Goal: Task Accomplishment & Management: Manage account settings

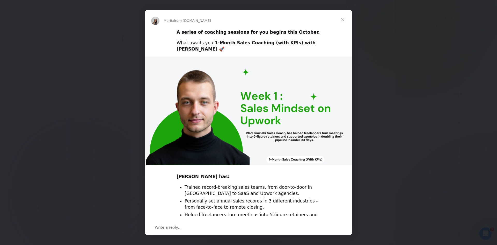
click at [347, 18] on span "Close" at bounding box center [342, 19] width 19 height 19
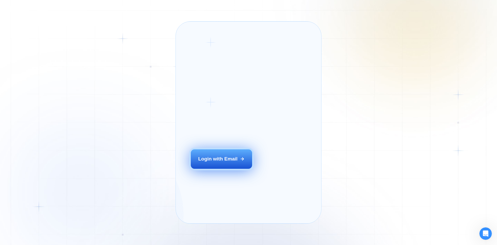
click at [229, 168] on button "Login with Email" at bounding box center [222, 158] width 62 height 19
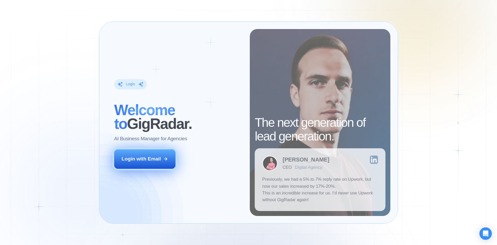
click at [143, 159] on div "Login with Email" at bounding box center [141, 158] width 39 height 7
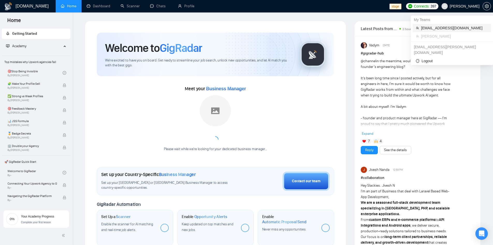
click at [459, 27] on span "workwiseupworkgency@gmail.com" at bounding box center [454, 28] width 67 height 6
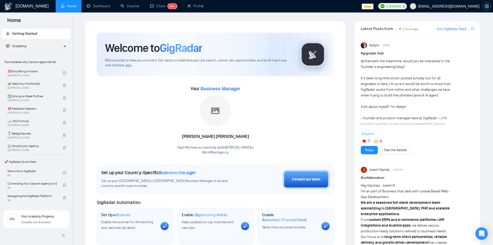
click at [485, 3] on button "button" at bounding box center [487, 6] width 8 height 8
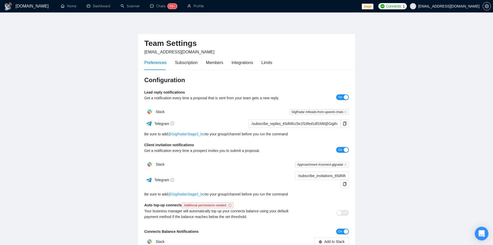
click at [479, 230] on div "Open Intercom Messenger" at bounding box center [482, 233] width 14 height 14
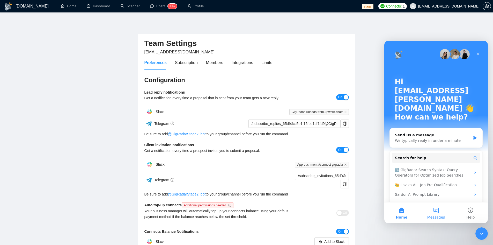
click at [427, 214] on button "Messages" at bounding box center [436, 212] width 34 height 21
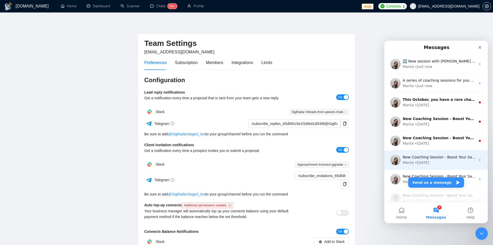
scroll to position [65, 0]
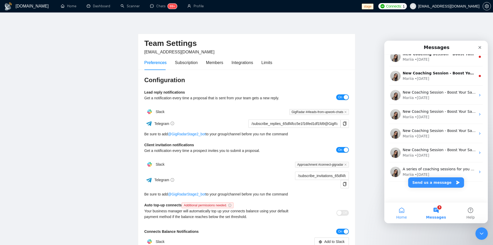
click at [401, 209] on button "Home" at bounding box center [401, 212] width 34 height 21
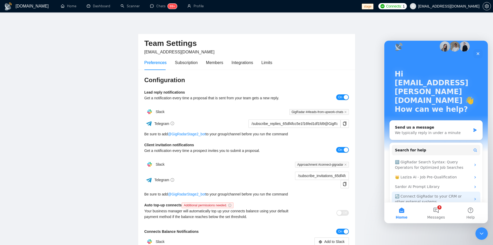
scroll to position [8, 0]
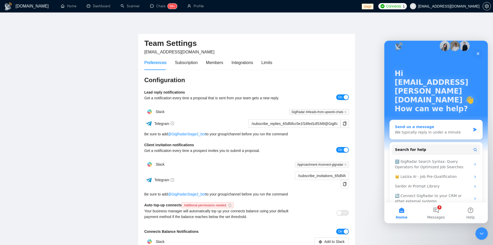
click at [435, 129] on div "We typically reply in under a minute" at bounding box center [433, 131] width 76 height 5
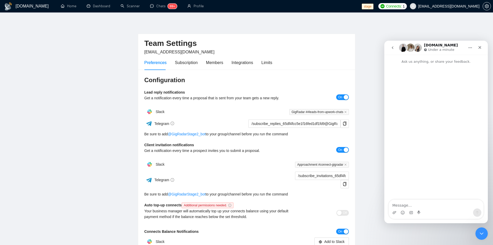
scroll to position [0, 0]
click at [396, 49] on button "go back" at bounding box center [393, 48] width 10 height 10
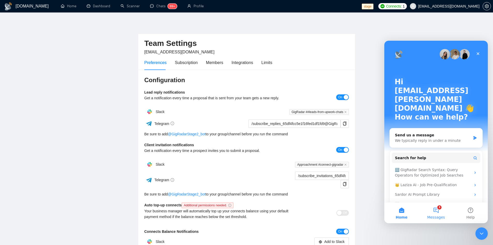
click at [434, 206] on button "3 Messages" at bounding box center [436, 212] width 34 height 21
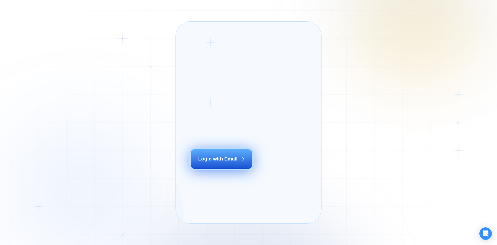
click at [212, 162] on div "Login with Email" at bounding box center [217, 158] width 39 height 7
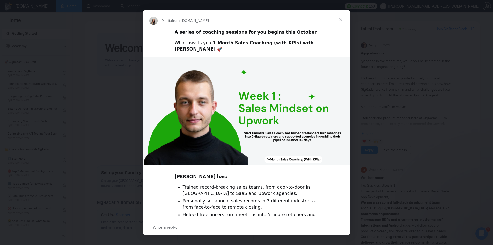
click at [406, 67] on div "Intercom messenger" at bounding box center [246, 122] width 493 height 245
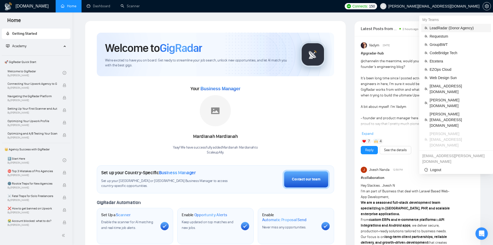
click at [448, 28] on span "LeadRadar (Donor Agency)" at bounding box center [459, 28] width 58 height 6
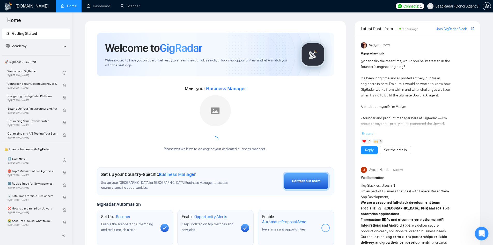
click at [479, 231] on icon "Open Intercom Messenger" at bounding box center [481, 232] width 9 height 9
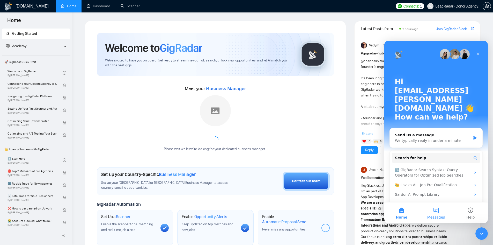
click at [438, 213] on button "Messages" at bounding box center [436, 212] width 34 height 21
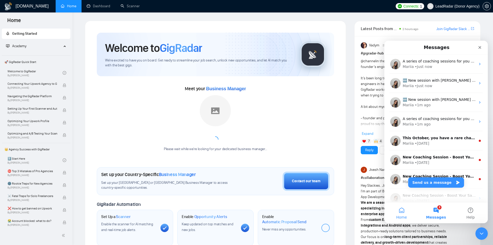
click at [404, 214] on button "Home" at bounding box center [401, 212] width 34 height 21
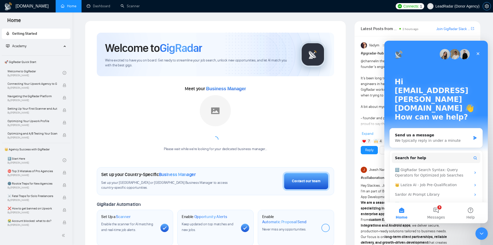
click at [488, 5] on icon "setting" at bounding box center [487, 6] width 4 height 4
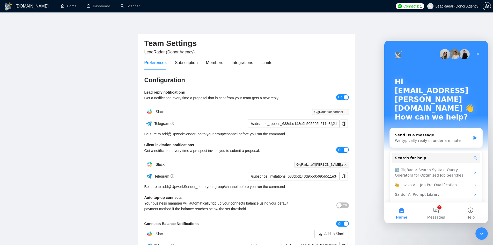
click at [351, 70] on div "Configuration Lead reply notifications Get a notification every time a proposal…" at bounding box center [246, 182] width 217 height 224
click at [189, 66] on div "Subscription" at bounding box center [186, 62] width 23 height 15
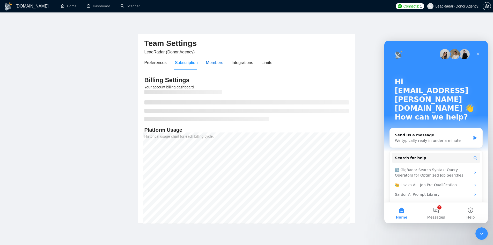
click at [211, 65] on div "Members" at bounding box center [214, 62] width 17 height 6
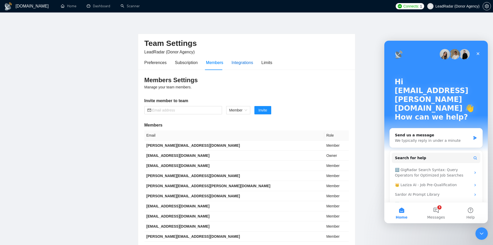
click at [237, 65] on div "Integrations" at bounding box center [243, 62] width 22 height 6
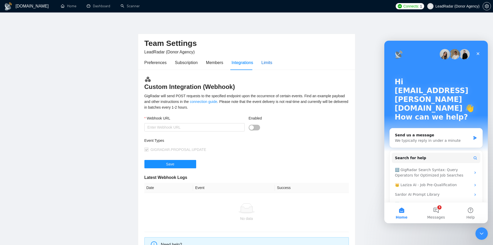
click at [267, 65] on div "Limits" at bounding box center [266, 62] width 11 height 6
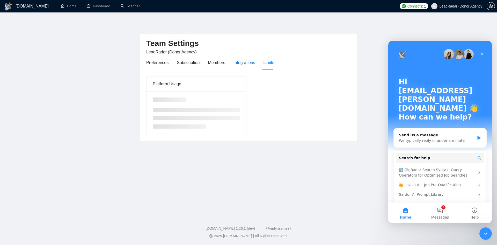
click at [244, 65] on div "Integrations" at bounding box center [244, 62] width 22 height 6
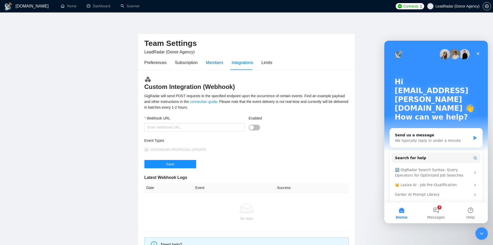
click at [210, 65] on div "Members" at bounding box center [214, 62] width 17 height 6
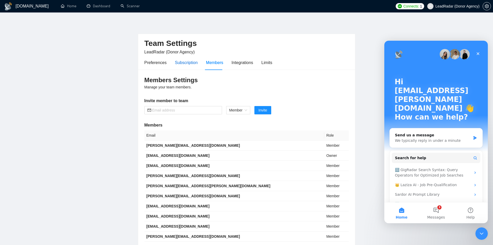
click at [188, 65] on div "Subscription" at bounding box center [186, 62] width 23 height 6
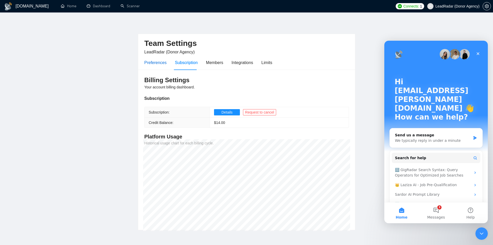
click at [153, 64] on div "Preferences" at bounding box center [155, 62] width 22 height 6
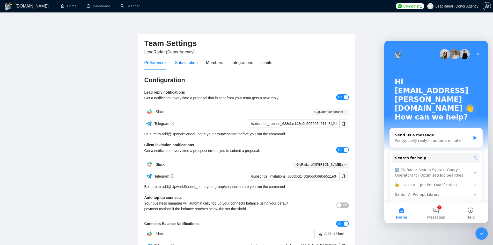
click at [187, 63] on div "Subscription" at bounding box center [186, 62] width 23 height 6
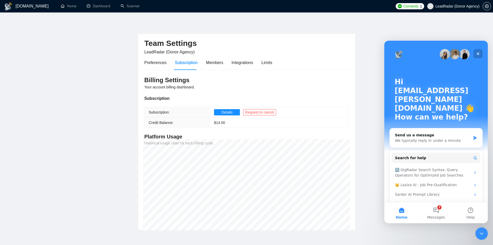
click at [481, 55] on div "Close" at bounding box center [477, 53] width 9 height 9
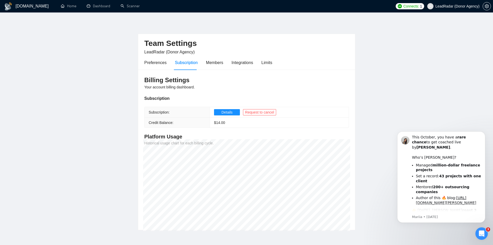
click at [380, 61] on main "Team Settings LeadRadar (Donor Agency) Preferences Subscription Members Integra…" at bounding box center [246, 125] width 477 height 209
click at [270, 112] on span "Request to cancel" at bounding box center [259, 112] width 29 height 6
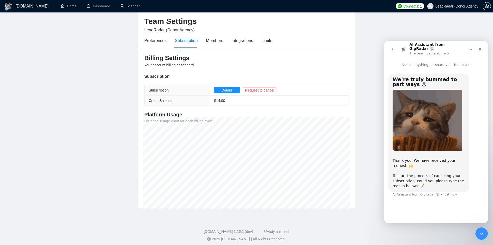
scroll to position [25, 0]
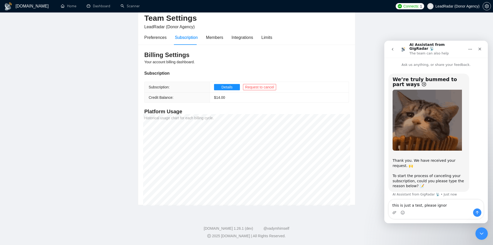
type textarea "this is just a test, please ignore"
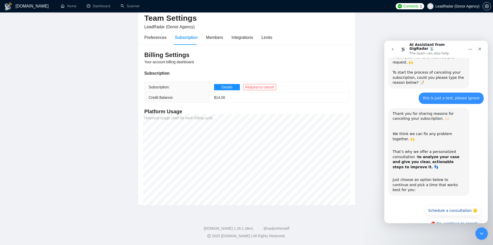
scroll to position [104, 0]
click at [456, 217] on button "🔴 No, continue to cancel" at bounding box center [454, 222] width 54 height 10
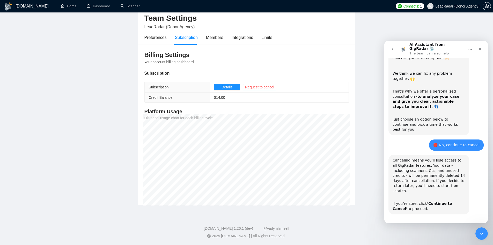
scroll to position [165, 0]
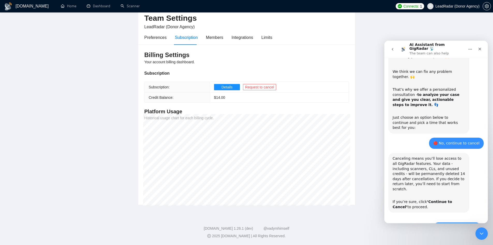
click at [458, 222] on button "🔴 Continue to Cancel" at bounding box center [457, 227] width 48 height 10
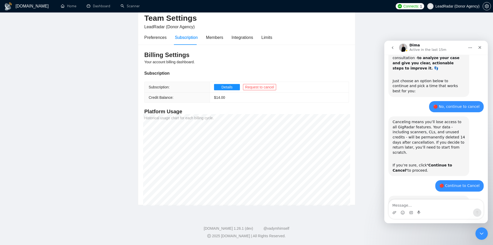
scroll to position [249, 0]
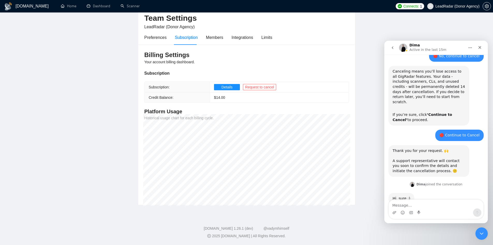
click at [402, 193] on div "Hi, sure :) Dima • Just now" at bounding box center [402, 198] width 26 height 11
click at [401, 212] on icon "Emoji picker" at bounding box center [403, 212] width 4 height 4
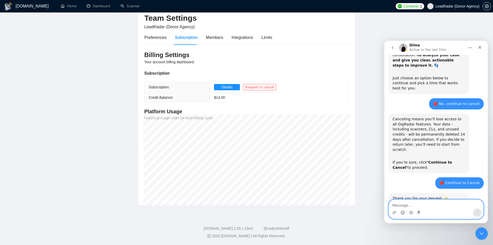
scroll to position [278, 0]
